Goal: Find contact information: Find contact information

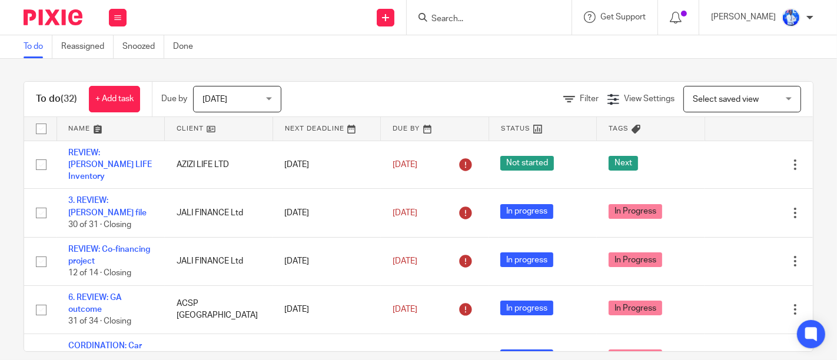
scroll to position [1344, 0]
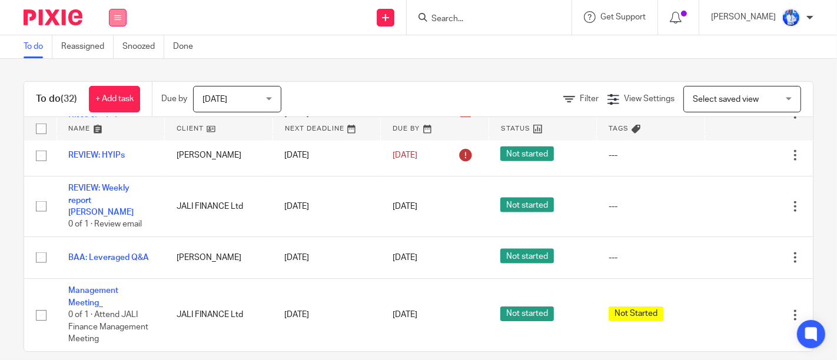
click at [111, 19] on button at bounding box center [118, 18] width 18 height 18
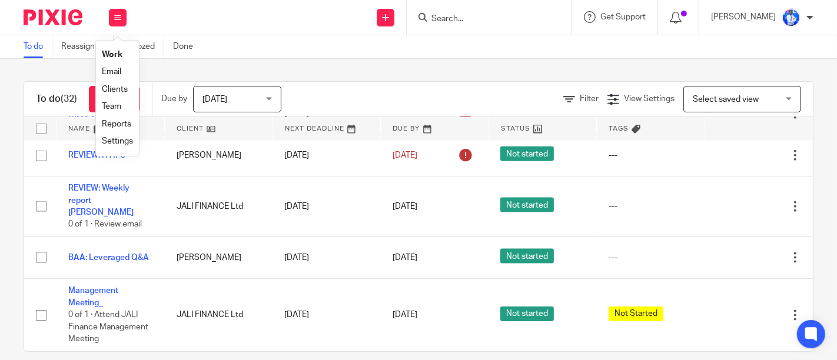
click at [106, 71] on link "Email" at bounding box center [111, 72] width 19 height 8
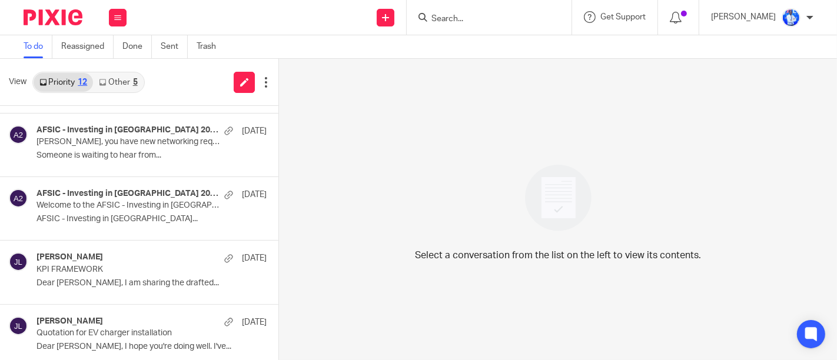
scroll to position [441, 0]
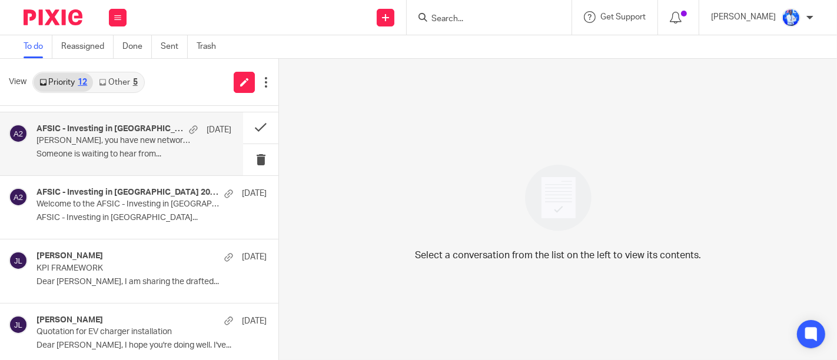
click at [121, 157] on p "Someone is waiting to hear from..." at bounding box center [134, 155] width 195 height 10
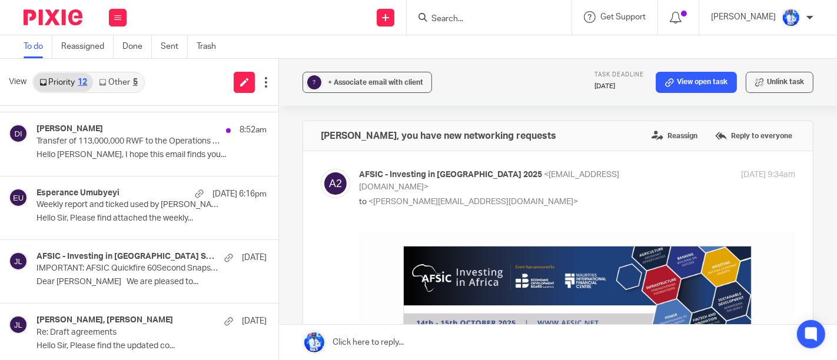
scroll to position [57, 0]
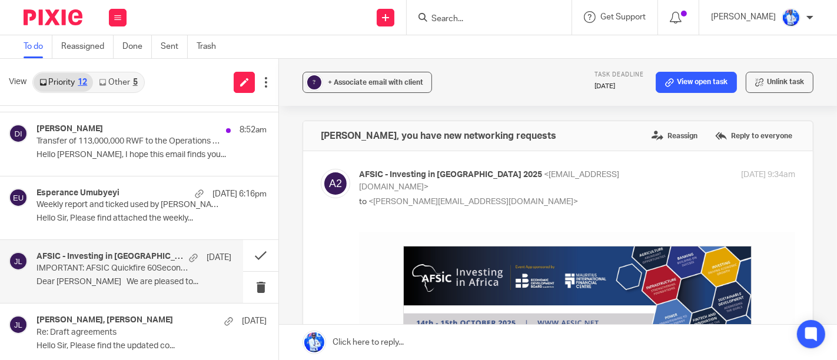
click at [108, 258] on h4 "AFSIC - Investing in Africa Speaker Team" at bounding box center [110, 257] width 147 height 10
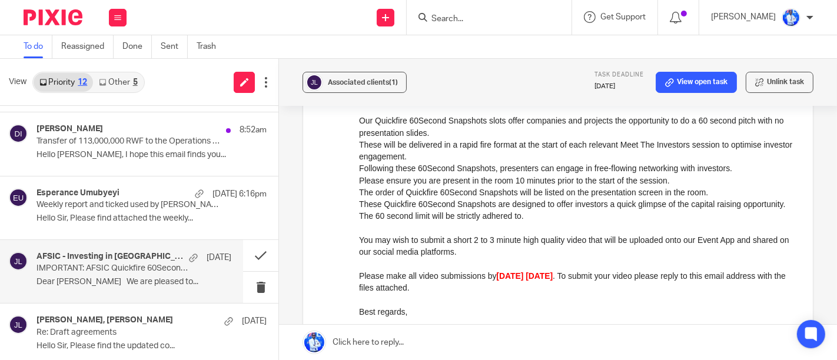
scroll to position [179, 0]
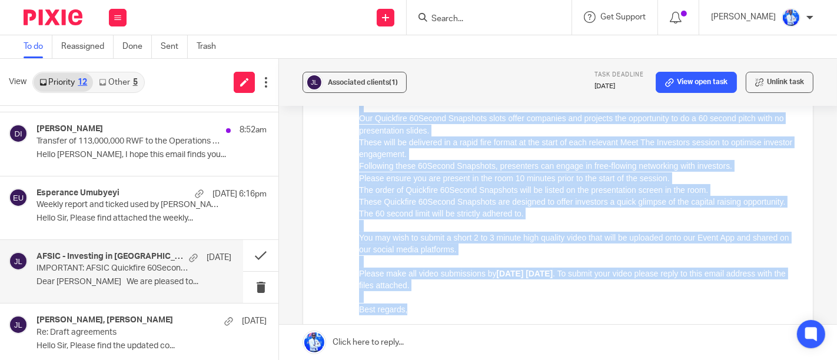
drag, startPoint x: 408, startPoint y: 316, endPoint x: 350, endPoint y: 103, distance: 220.9
click at [359, 103] on html "Dear Felix We are pleased to confirm that you will presenting your investment o…" at bounding box center [577, 363] width 436 height 622
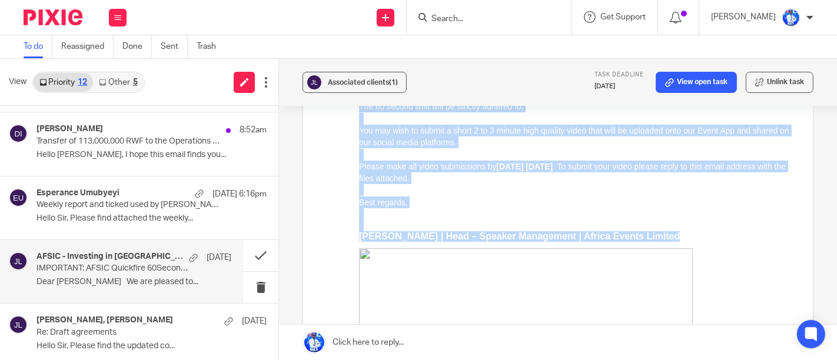
scroll to position [303, 0]
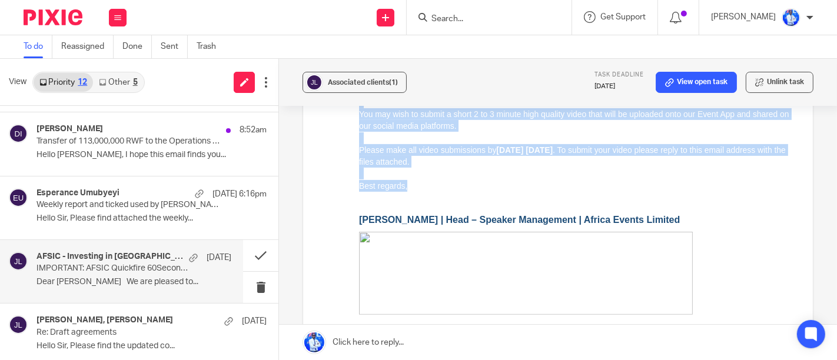
drag, startPoint x: 359, startPoint y: -67, endPoint x: 410, endPoint y: 184, distance: 256.1
click at [410, 184] on div "Dear Felix We are pleased to confirm that you will presenting your investment o…" at bounding box center [577, 175] width 436 height 492
copy div "Dear Felix We are pleased to confirm that you will presenting your investment o…"
click at [430, 191] on p "Best regards," at bounding box center [577, 186] width 436 height 12
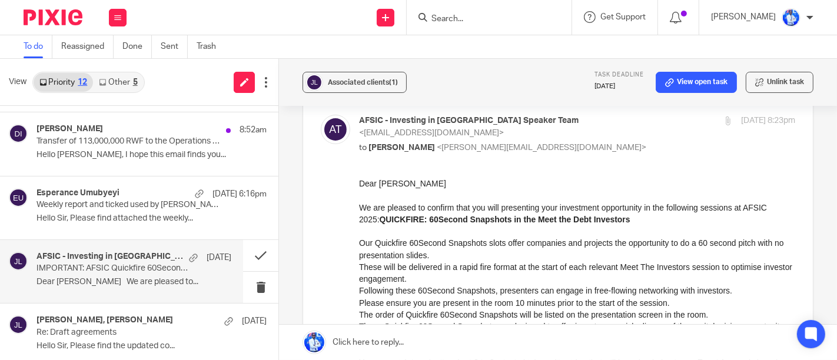
scroll to position [35, 0]
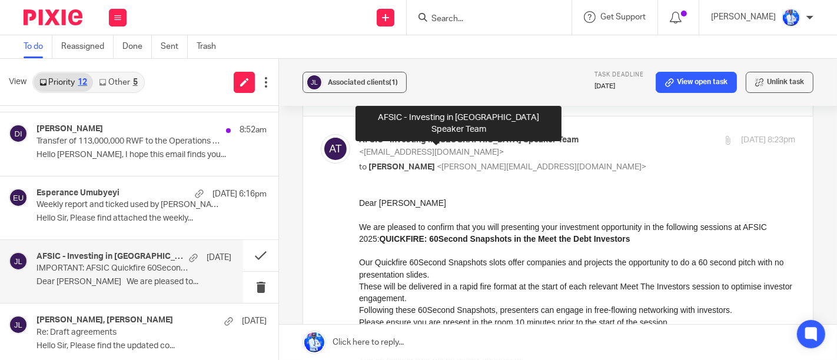
click at [488, 140] on span "AFSIC - Investing in Africa Speaker Team" at bounding box center [469, 140] width 220 height 8
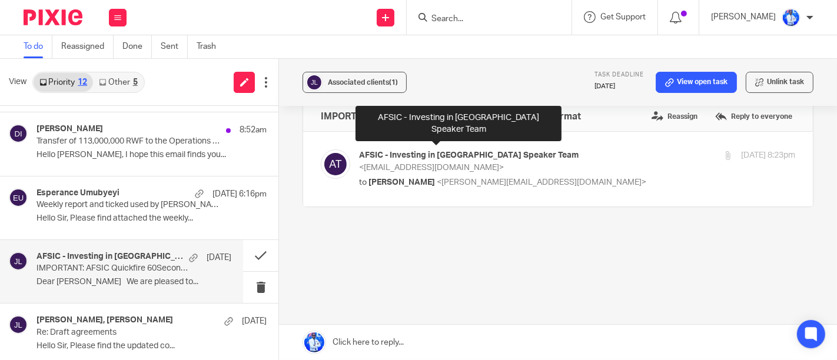
scroll to position [18, 0]
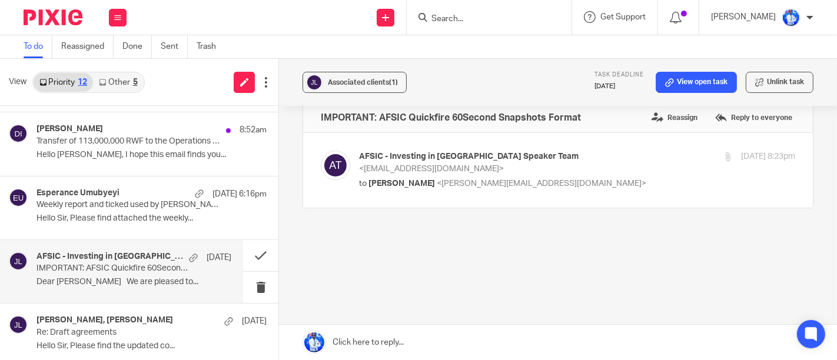
click at [493, 153] on span "AFSIC - Investing in Africa Speaker Team" at bounding box center [469, 157] width 220 height 8
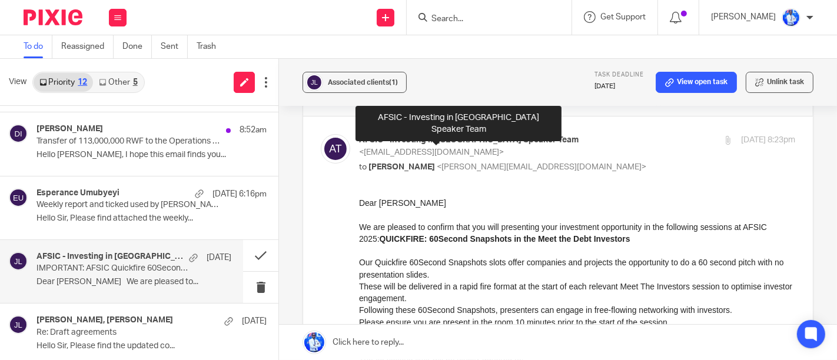
scroll to position [0, 0]
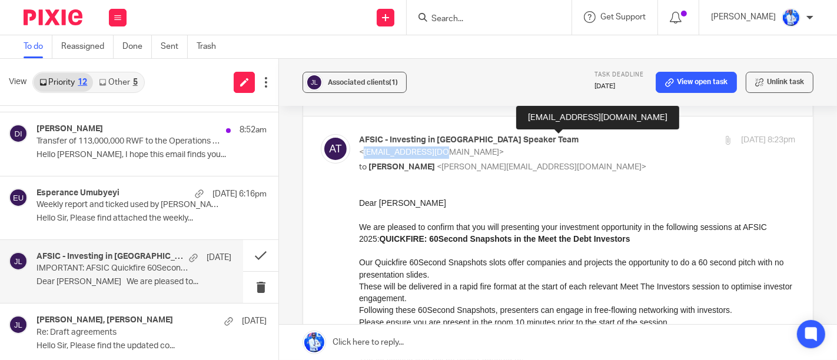
drag, startPoint x: 521, startPoint y: 140, endPoint x: 591, endPoint y: 142, distance: 69.5
click at [504, 148] on span "<speakers@afsic.net>" at bounding box center [431, 152] width 145 height 8
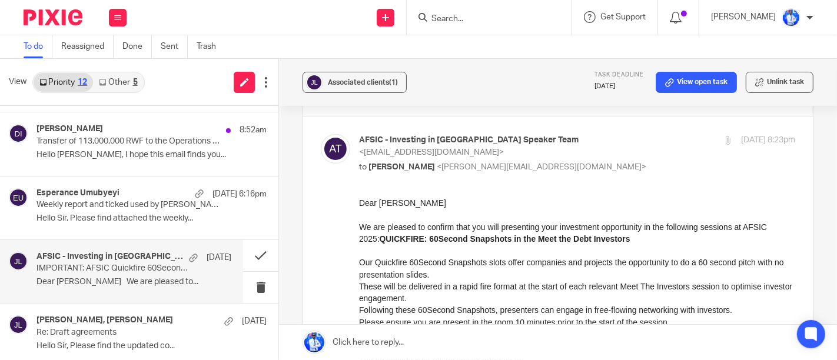
drag, startPoint x: 522, startPoint y: 140, endPoint x: 594, endPoint y: 143, distance: 71.3
click at [504, 148] on span "<speakers@afsic.net>" at bounding box center [431, 152] width 145 height 8
copy span "speakers@afsic.net"
click at [440, 267] on li "Our Quickfire 60Second Snapshots slots offer companies and projects the opportu…" at bounding box center [577, 268] width 436 height 24
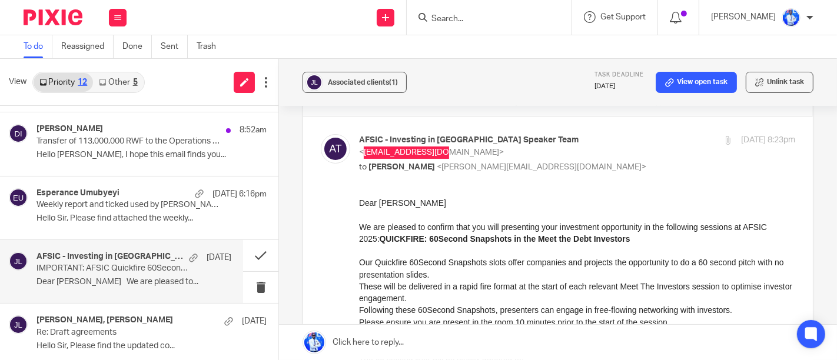
click at [494, 216] on p at bounding box center [577, 214] width 436 height 12
click at [619, 135] on p "AFSIC - Investing in Africa Speaker Team <speakers@afsic.net>" at bounding box center [504, 146] width 291 height 24
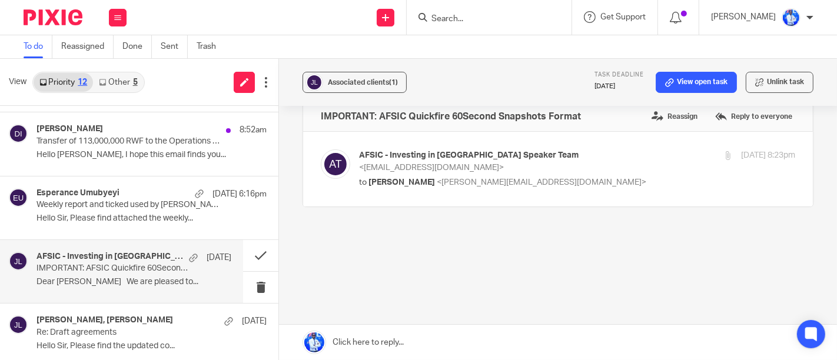
scroll to position [18, 0]
click at [504, 165] on span "<speakers@afsic.net>" at bounding box center [431, 169] width 145 height 8
checkbox input "true"
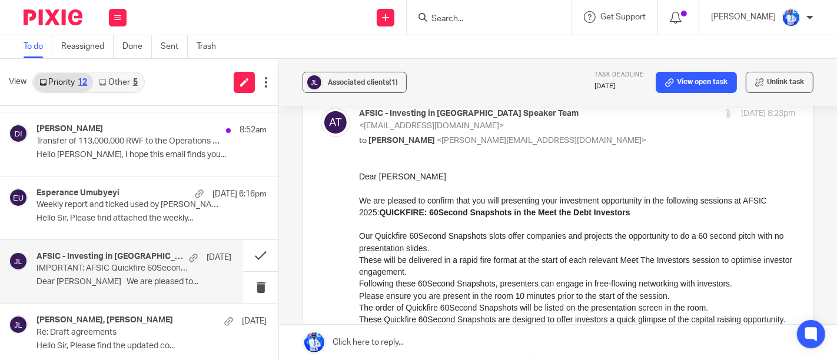
scroll to position [59, 0]
